Goal: Task Accomplishment & Management: Manage account settings

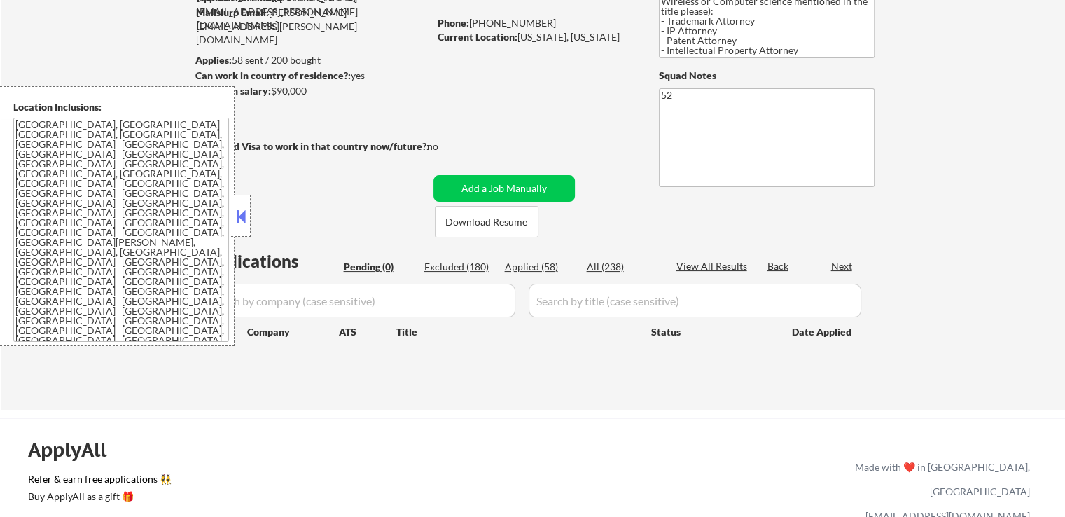
scroll to position [210, 0]
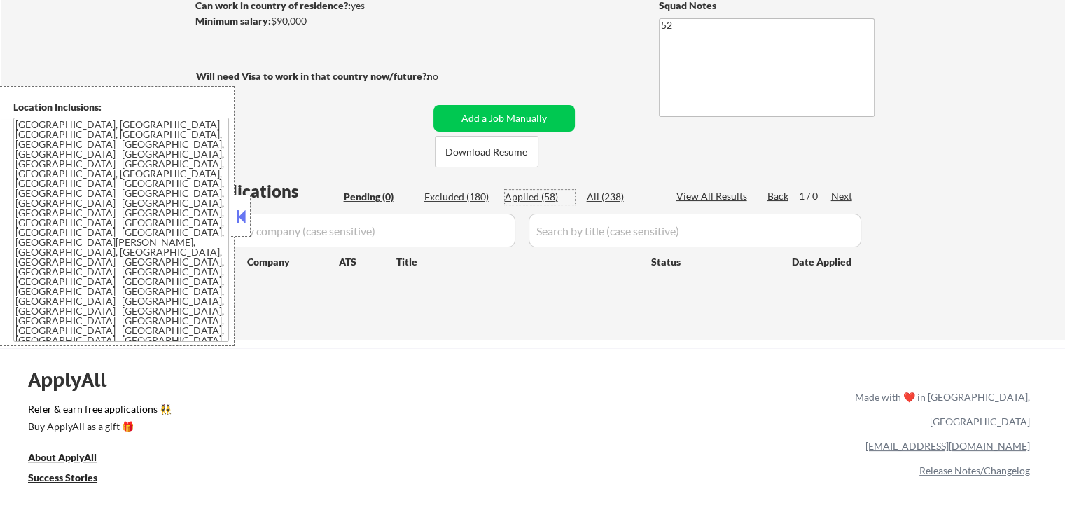
drag, startPoint x: 544, startPoint y: 197, endPoint x: 429, endPoint y: 317, distance: 166.9
click at [544, 196] on div "Applied (58)" at bounding box center [540, 197] width 70 height 14
select select ""applied""
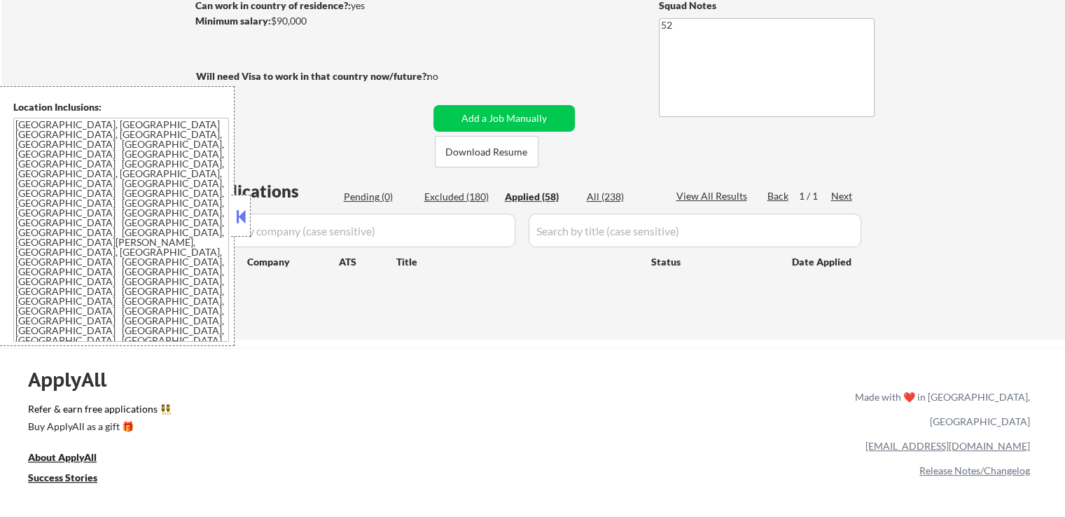
select select ""applied""
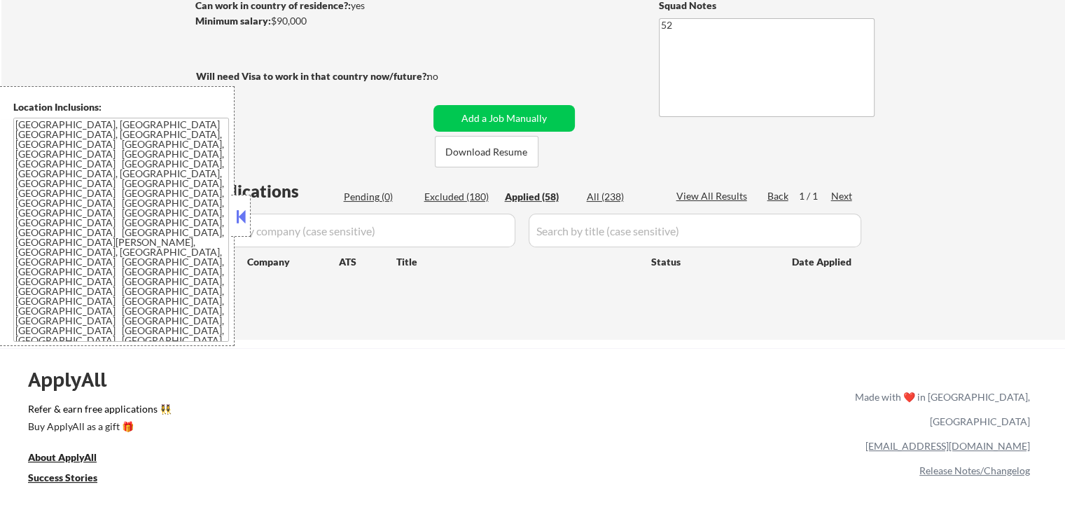
select select ""applied""
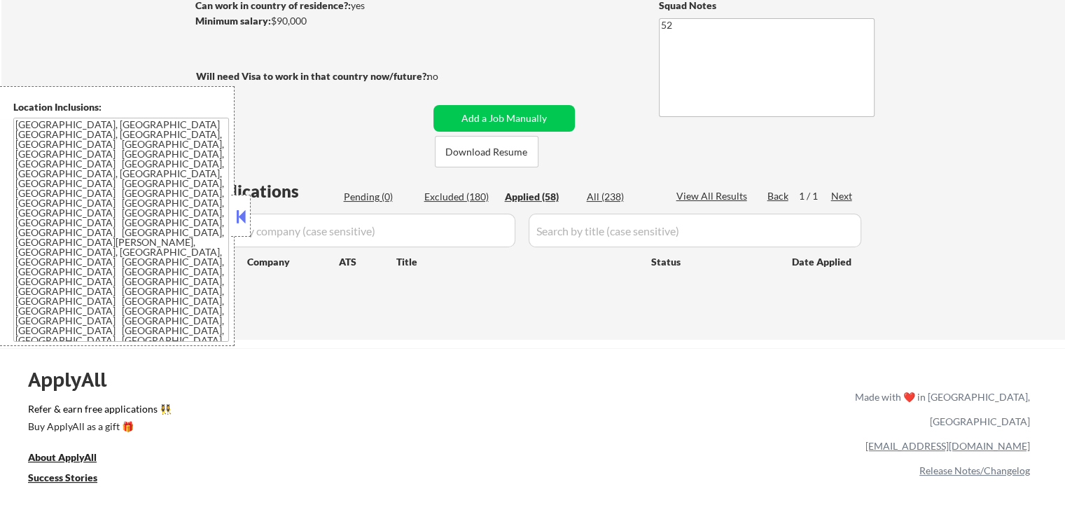
select select ""applied""
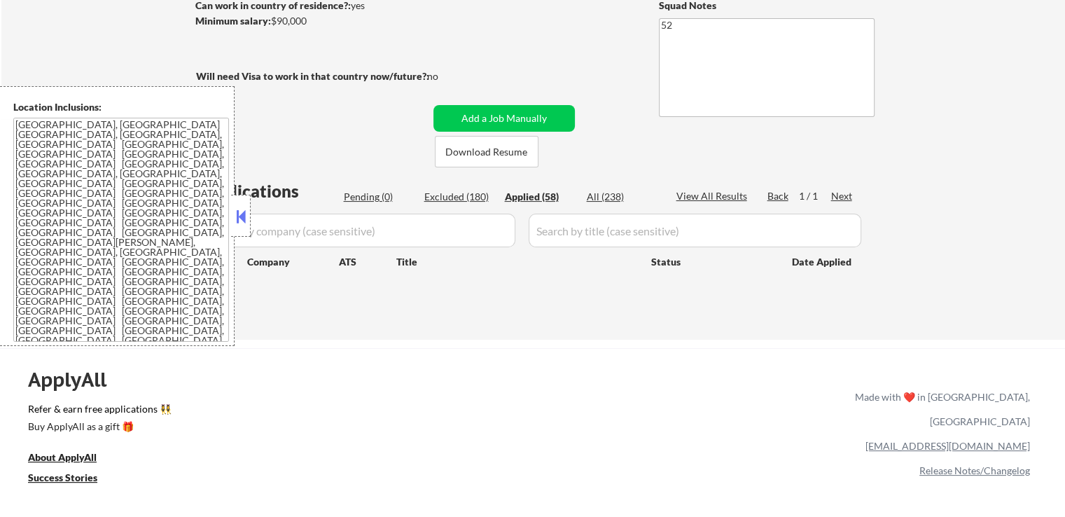
select select ""applied""
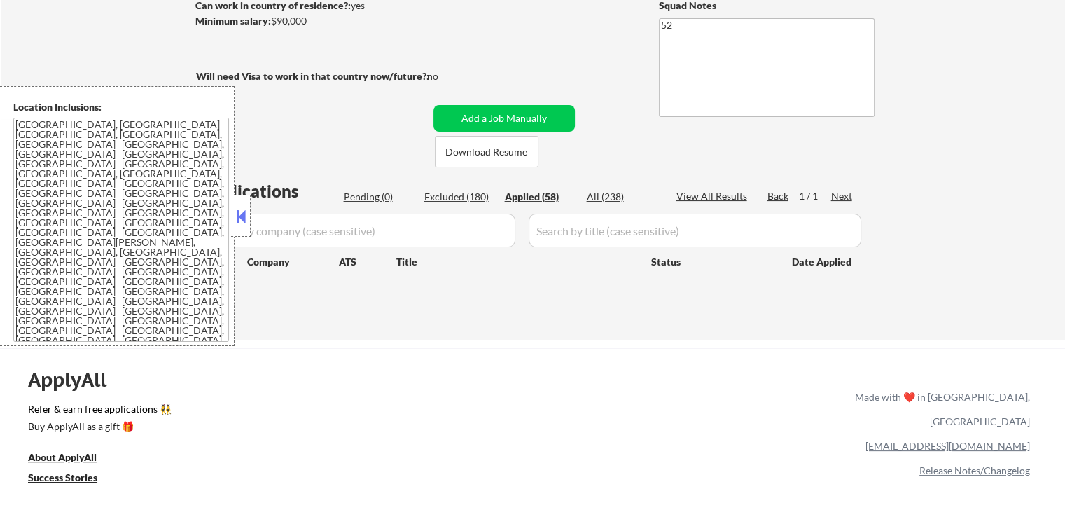
select select ""applied""
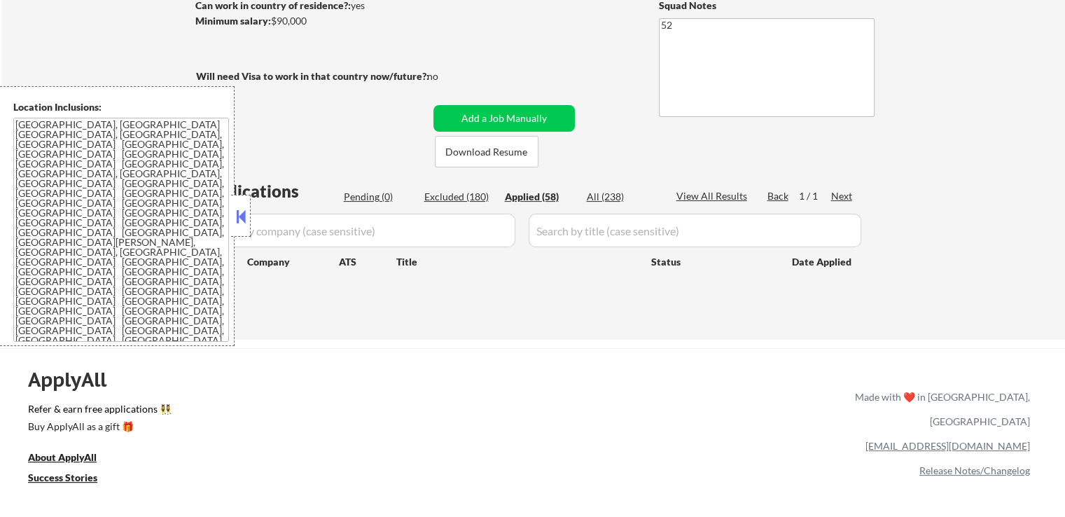
select select ""applied""
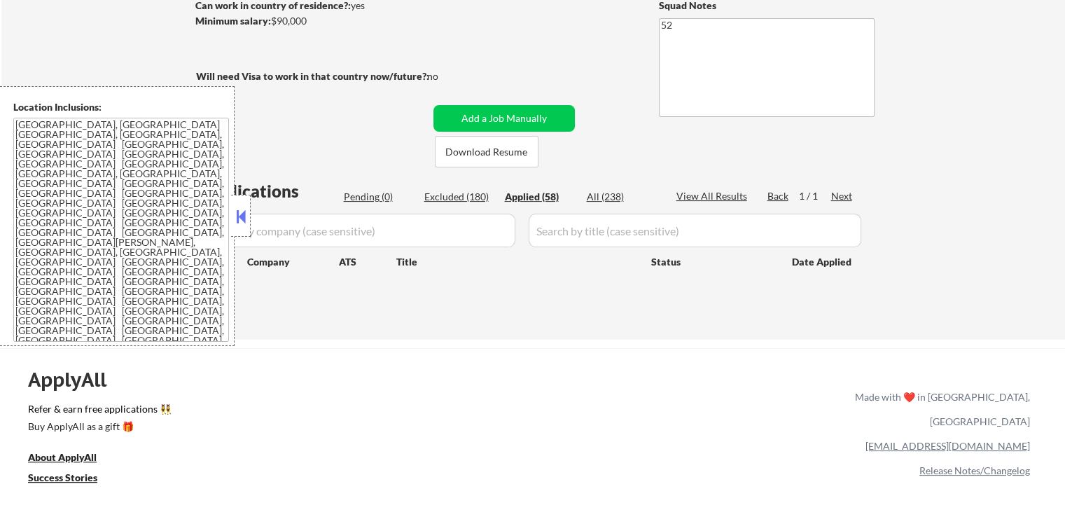
select select ""applied""
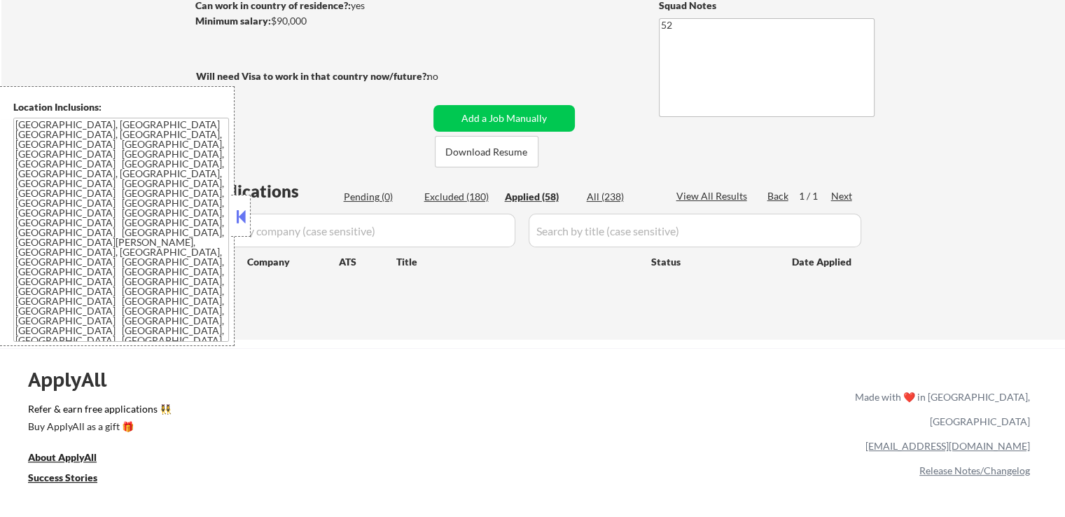
select select ""applied""
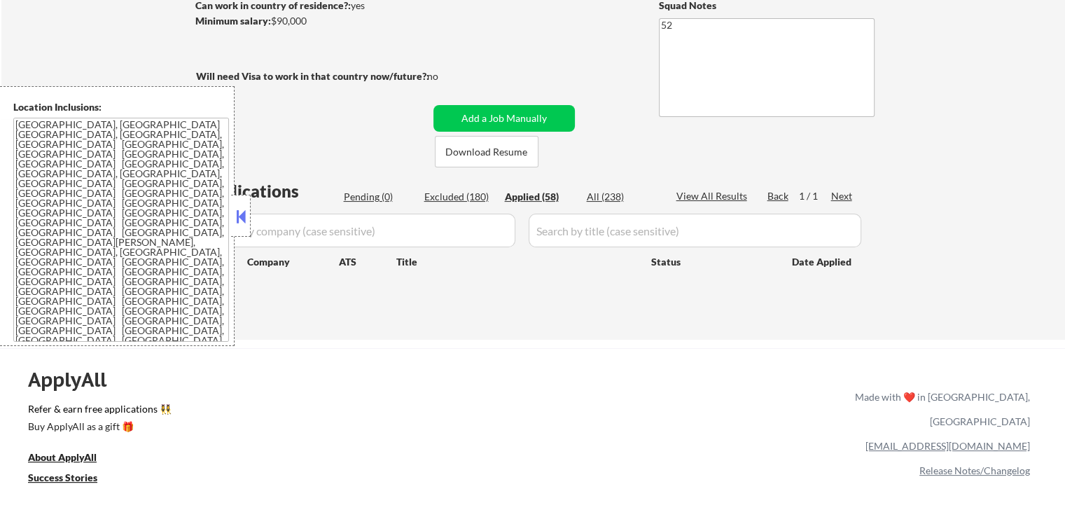
select select ""applied""
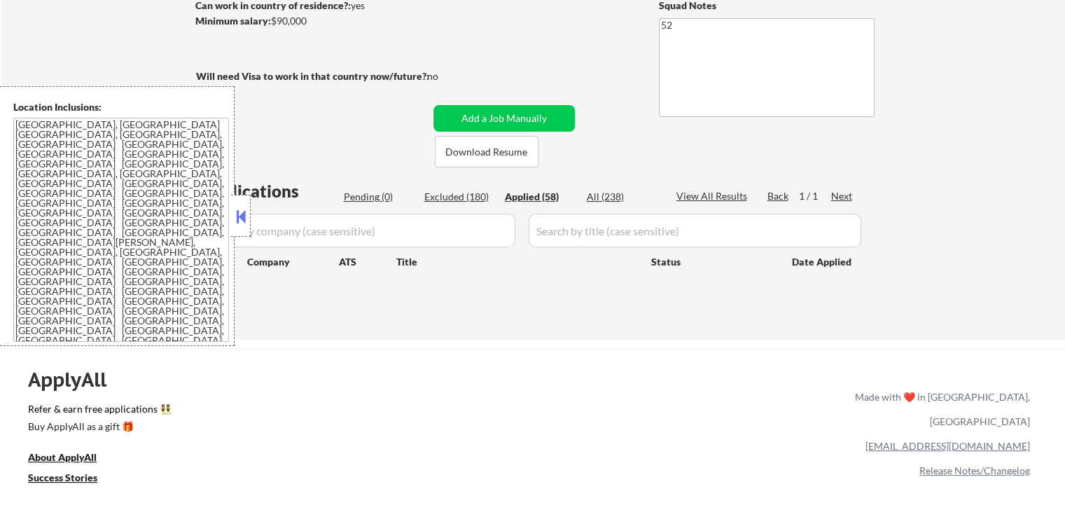
select select ""applied""
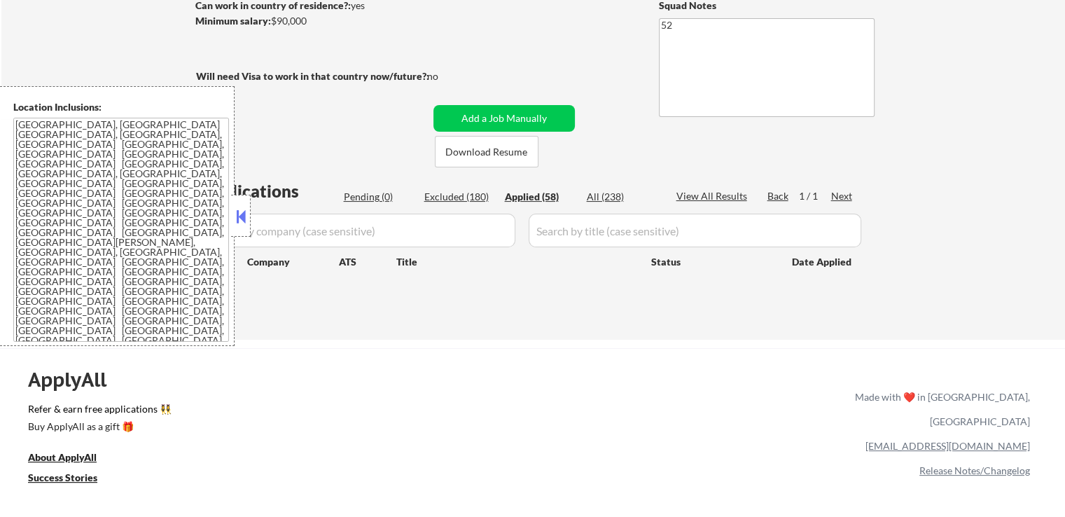
select select ""applied""
